Goal: Feedback & Contribution: Leave review/rating

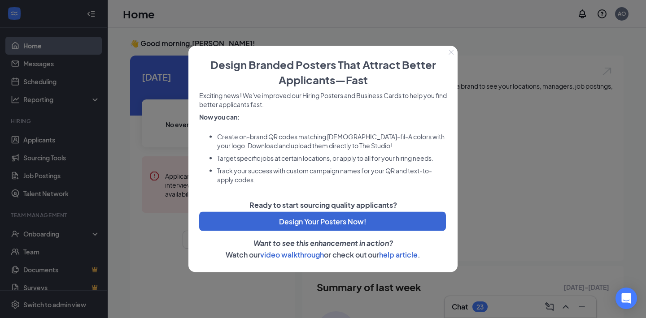
click at [447, 55] on button "Close" at bounding box center [451, 52] width 13 height 13
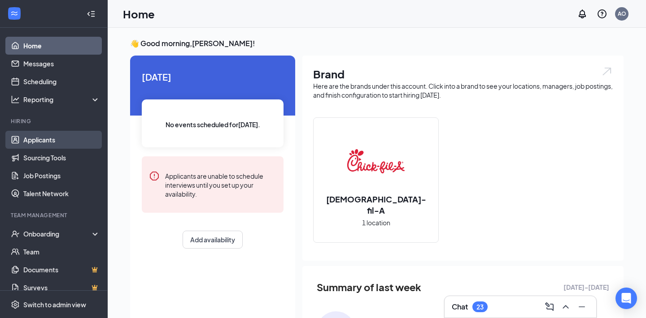
click at [30, 139] on link "Applicants" at bounding box center [61, 140] width 77 height 18
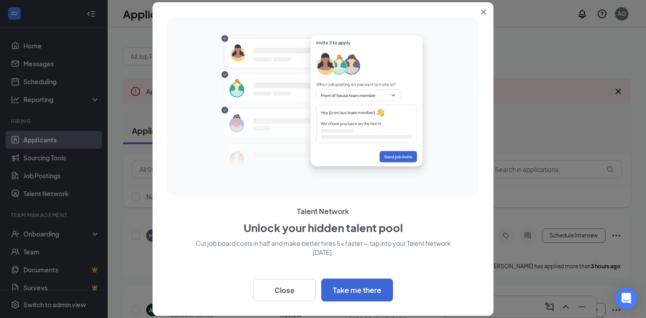
click at [485, 10] on icon "Close" at bounding box center [483, 12] width 5 height 5
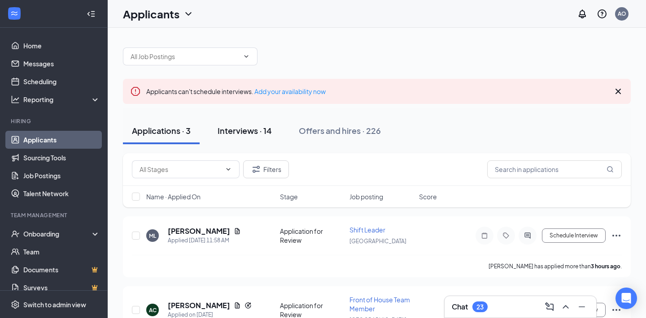
click at [241, 139] on button "Interviews · 14" at bounding box center [245, 131] width 72 height 27
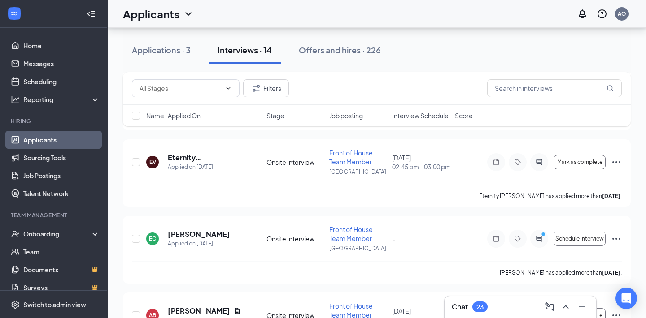
scroll to position [715, 0]
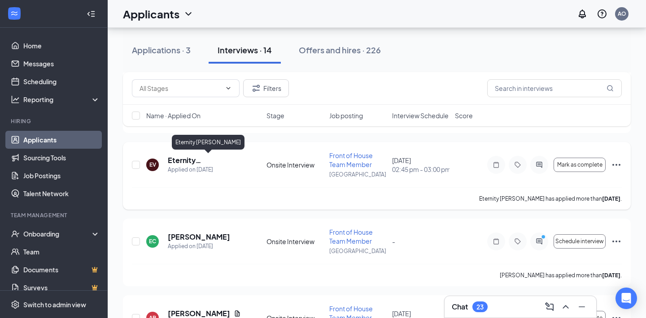
click at [185, 158] on h5 "Eternity [PERSON_NAME]" at bounding box center [205, 161] width 74 height 10
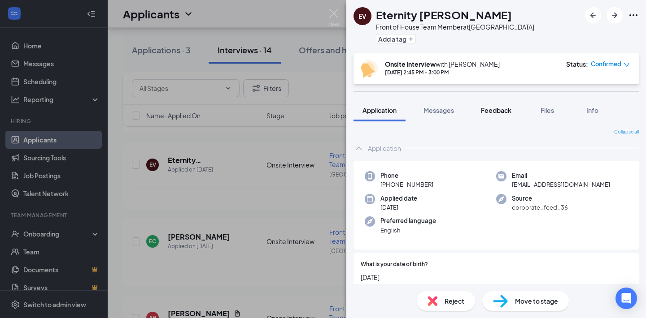
click at [495, 100] on button "Feedback" at bounding box center [496, 110] width 48 height 22
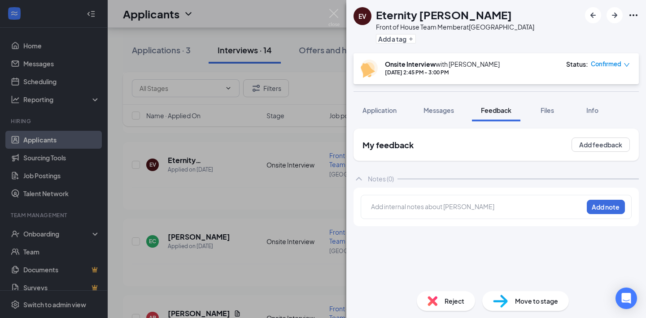
click at [491, 147] on div "My feedback Add feedback" at bounding box center [495, 145] width 285 height 32
click at [593, 146] on button "Add feedback" at bounding box center [600, 145] width 58 height 14
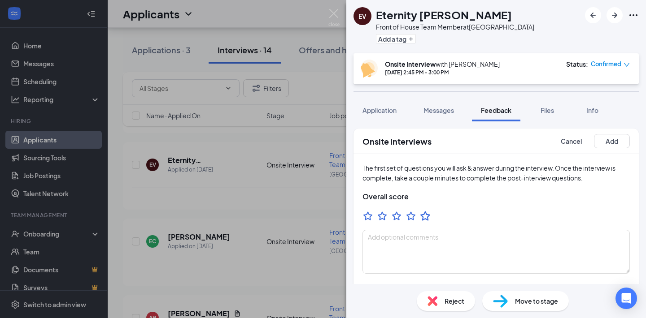
click at [421, 217] on icon "StarBorder" at bounding box center [425, 216] width 12 height 12
click at [426, 215] on icon "StarBorder" at bounding box center [425, 215] width 10 height 9
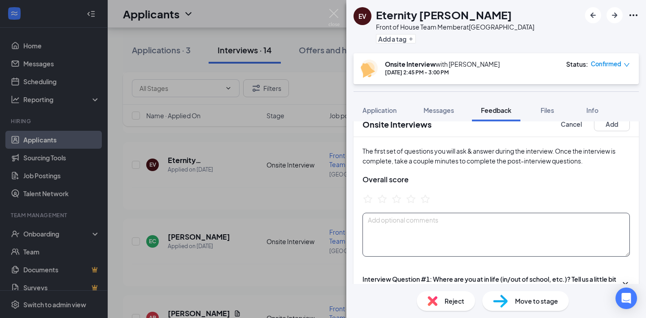
scroll to position [20, 0]
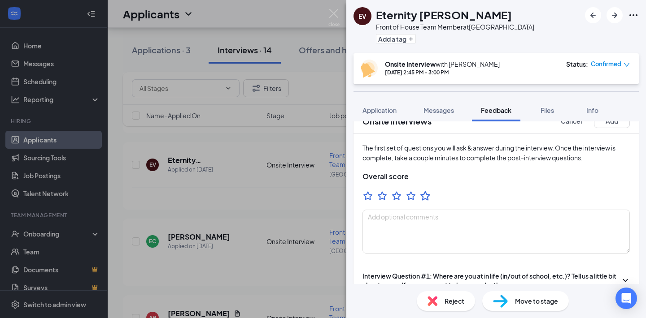
click at [424, 200] on icon "StarBorder" at bounding box center [425, 196] width 12 height 12
click at [413, 238] on textarea at bounding box center [495, 232] width 267 height 44
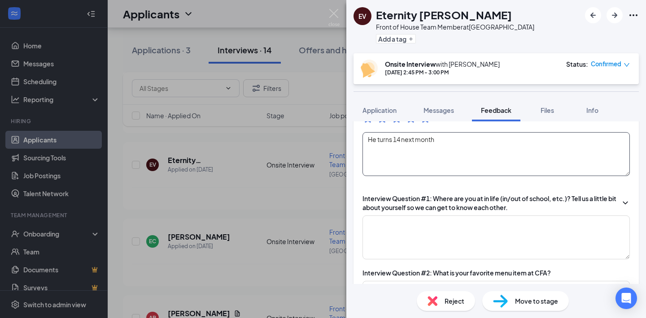
scroll to position [99, 0]
type textarea "He turns 14 next month"
click at [408, 254] on textarea at bounding box center [495, 236] width 267 height 44
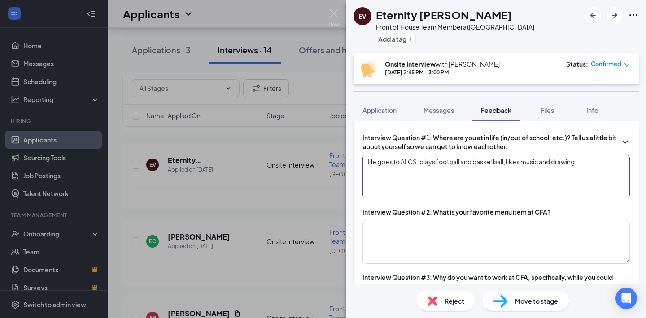
scroll to position [160, 0]
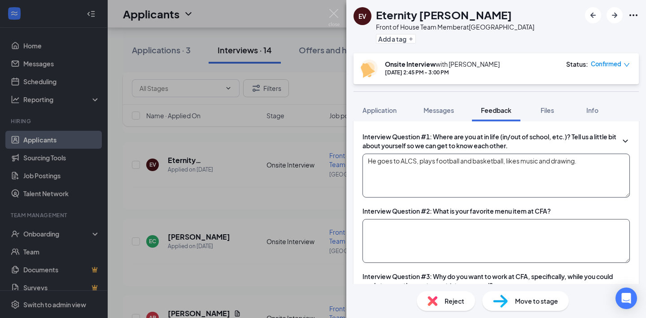
type textarea "He goes to ALCS, plays football and basketball, likes music and drawing."
click at [409, 253] on textarea at bounding box center [495, 241] width 267 height 44
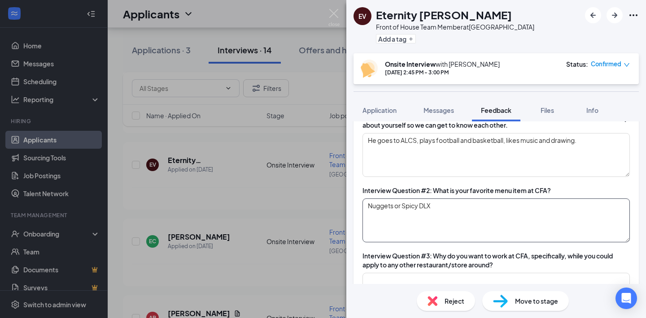
scroll to position [188, 0]
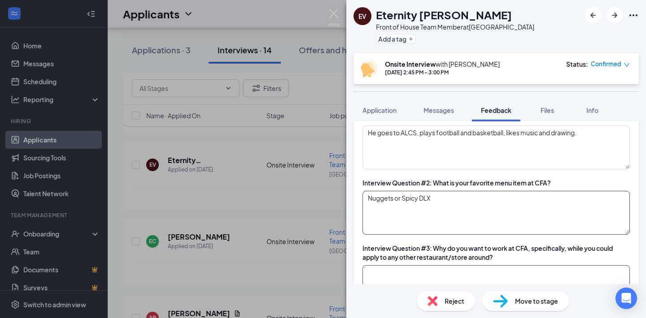
type textarea "Nuggets or Spicy DLX"
click at [402, 272] on textarea at bounding box center [495, 288] width 267 height 44
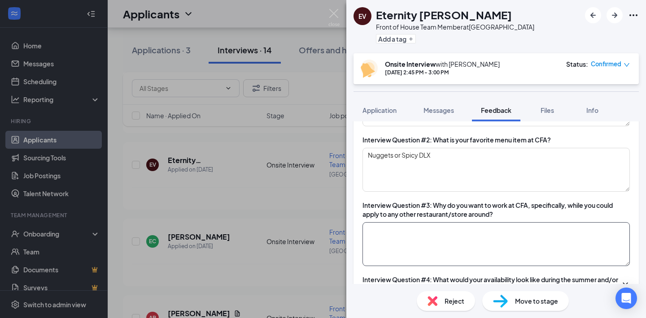
scroll to position [234, 0]
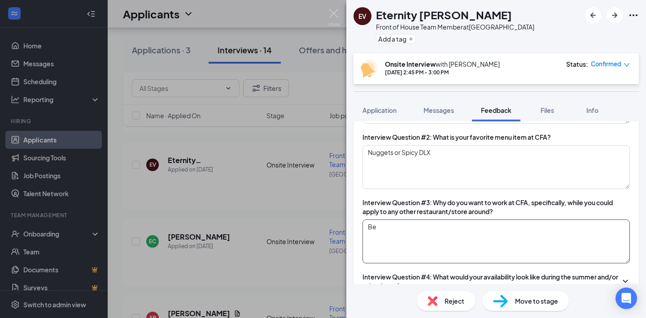
type textarea "B"
click at [371, 228] on textarea "his reasoning was" at bounding box center [495, 242] width 267 height 44
click at [440, 234] on textarea "His reasoning was" at bounding box center [495, 242] width 267 height 44
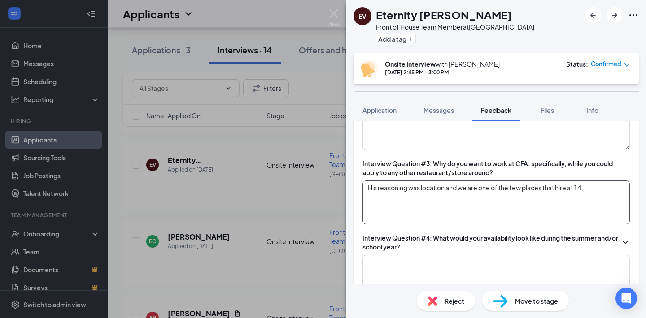
scroll to position [279, 0]
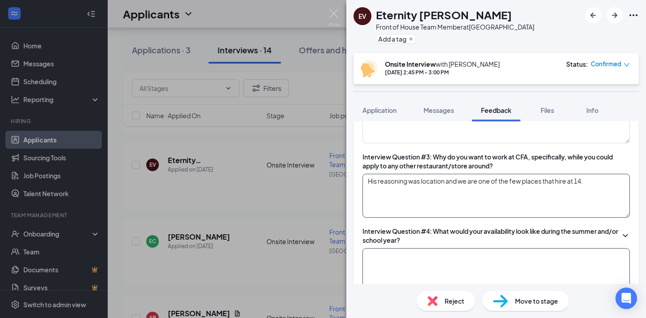
type textarea "His reasoning was location and we are one of the few places that hire at 14."
click at [431, 254] on textarea at bounding box center [495, 270] width 267 height 44
type textarea "m"
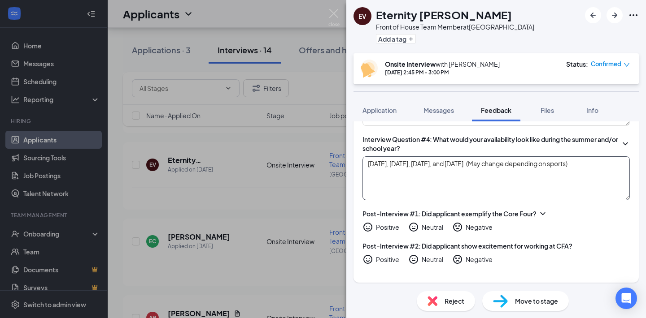
scroll to position [372, 0]
type textarea "[DATE], [DATE], [DATE], and [DATE]. (May change depending on sports)"
click at [373, 226] on icon "HappyFace" at bounding box center [367, 227] width 11 height 11
click at [372, 260] on icon "HappyFace" at bounding box center [367, 259] width 9 height 9
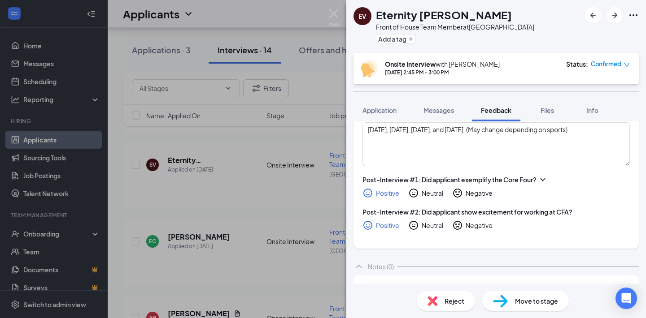
scroll to position [436, 0]
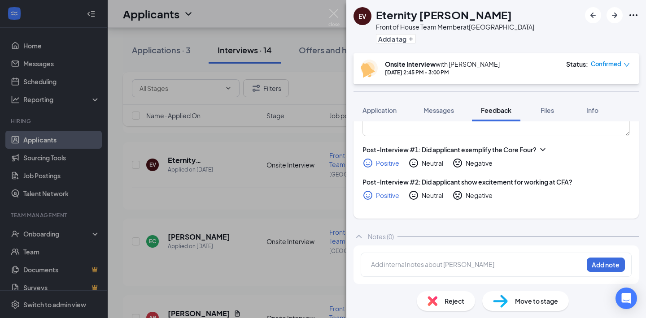
click at [499, 298] on img at bounding box center [500, 301] width 15 height 13
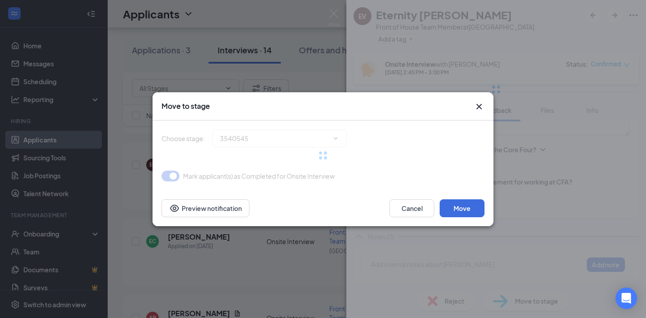
type input "Onsite 2nd Interview (next stage)"
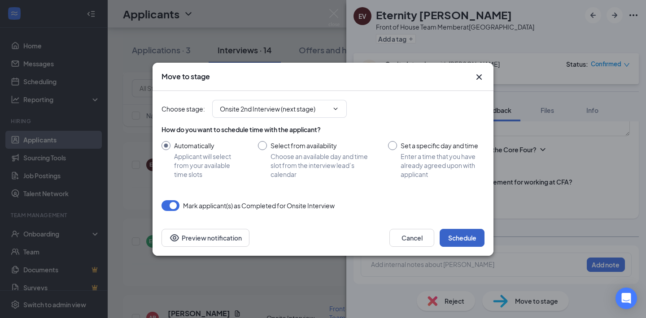
click at [454, 235] on button "Schedule" at bounding box center [462, 238] width 45 height 18
